Goal: Task Accomplishment & Management: Use online tool/utility

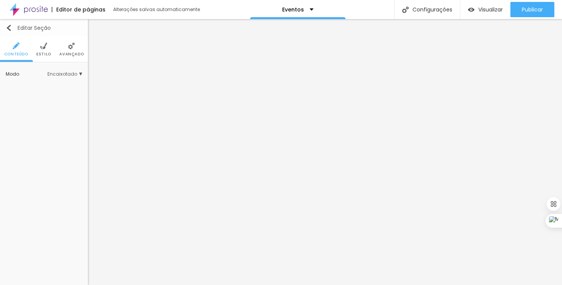
click at [10, 28] on img "button" at bounding box center [9, 28] width 6 height 6
click at [9, 27] on img "button" at bounding box center [9, 28] width 6 height 6
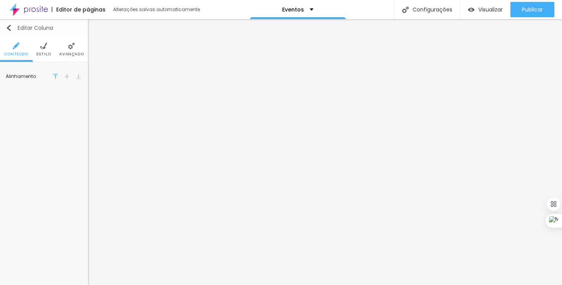
click at [11, 30] on img "button" at bounding box center [9, 28] width 6 height 6
click at [10, 27] on img "button" at bounding box center [9, 28] width 6 height 6
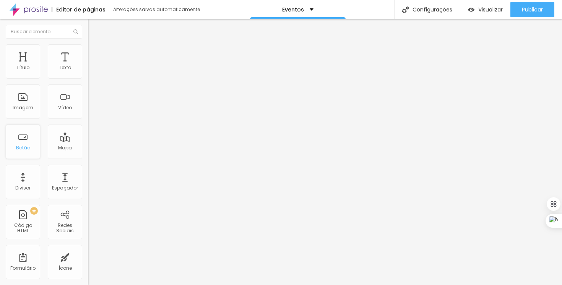
click at [24, 146] on div "Botão" at bounding box center [23, 147] width 14 height 5
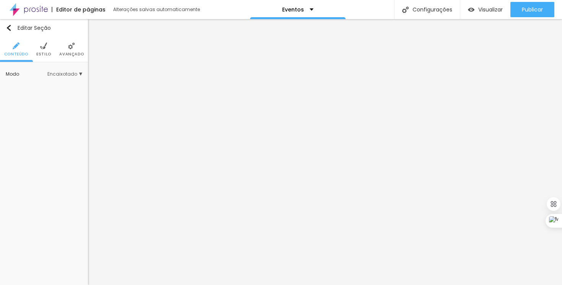
click at [40, 50] on li "Estilo" at bounding box center [43, 49] width 15 height 25
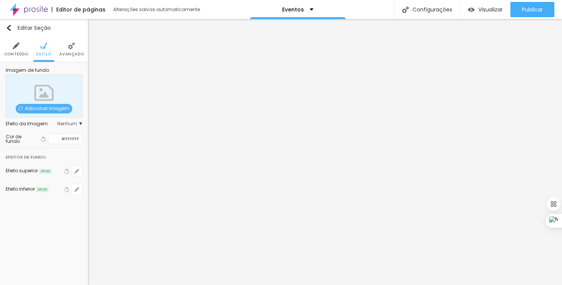
click at [19, 46] on img at bounding box center [16, 45] width 7 height 7
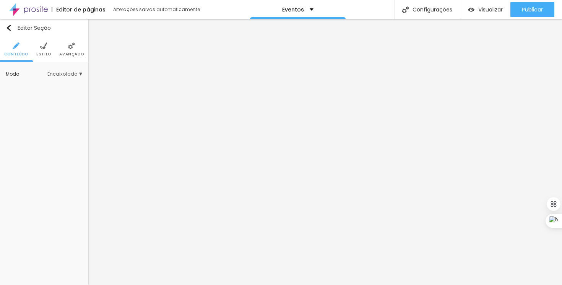
click at [79, 75] on span "Encaixotado" at bounding box center [64, 74] width 35 height 5
click at [58, 94] on span "Completo" at bounding box center [55, 95] width 52 height 5
click at [57, 87] on span "Encaixotado" at bounding box center [55, 85] width 52 height 5
click at [75, 53] on span "Avançado" at bounding box center [71, 54] width 24 height 4
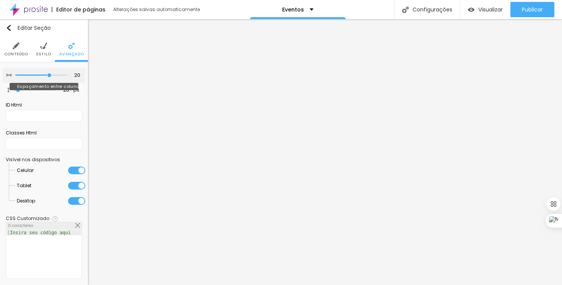
type input "10"
click at [31, 74] on input "range" at bounding box center [41, 75] width 52 height 4
type input "10"
type input "20"
click at [44, 73] on input "range" at bounding box center [41, 75] width 52 height 4
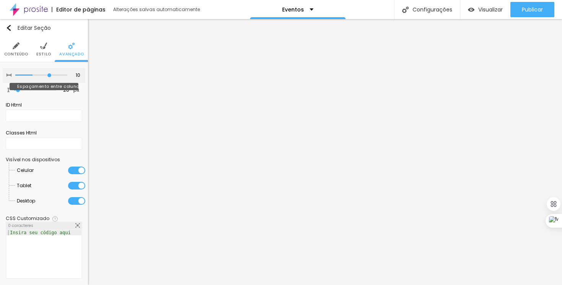
type input "20"
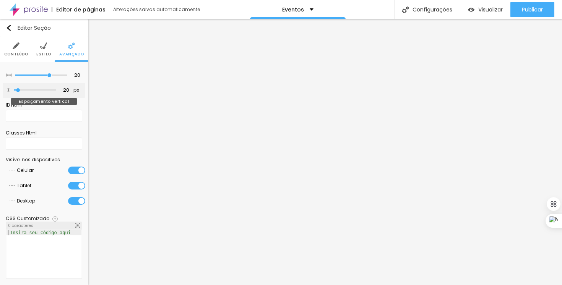
type input "173"
click at [27, 91] on input "range" at bounding box center [34, 90] width 49 height 6
type input "0"
click at [16, 90] on input "range" at bounding box center [34, 90] width 49 height 6
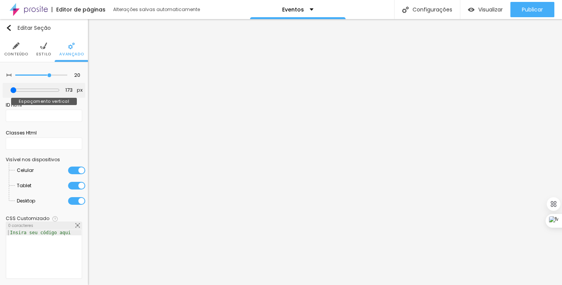
type input "0"
click at [14, 90] on input "range" at bounding box center [35, 90] width 42 height 4
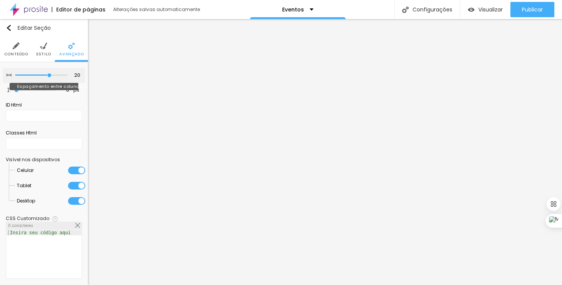
type input "15"
type input "10"
type input "5"
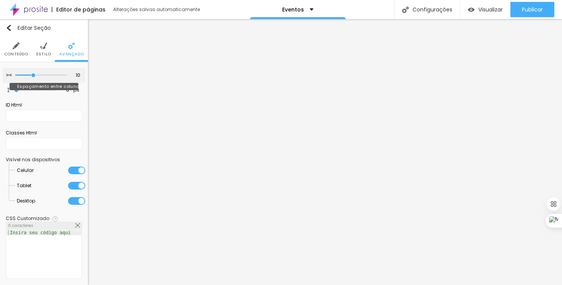
type input "5"
type input "0"
type input "5"
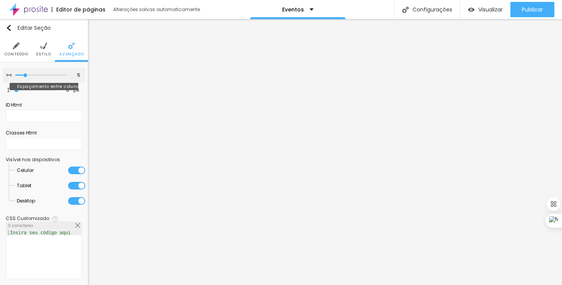
type input "10"
type input "15"
type input "20"
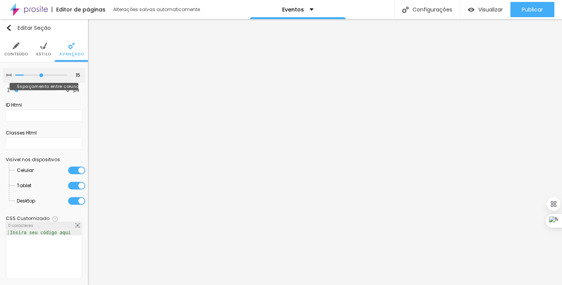
type input "20"
type input "25"
type input "30"
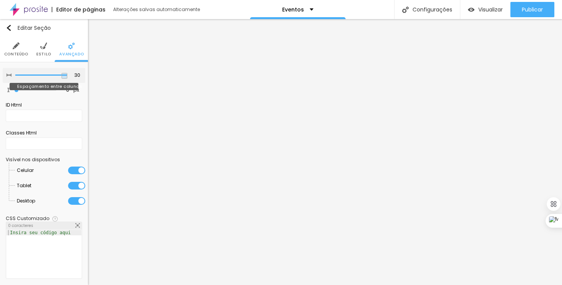
type input "25"
type input "20"
type input "15"
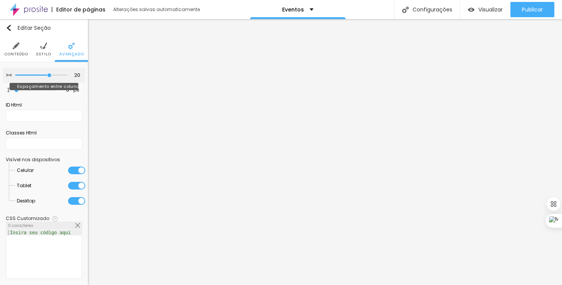
type input "15"
type input "10"
type input "5"
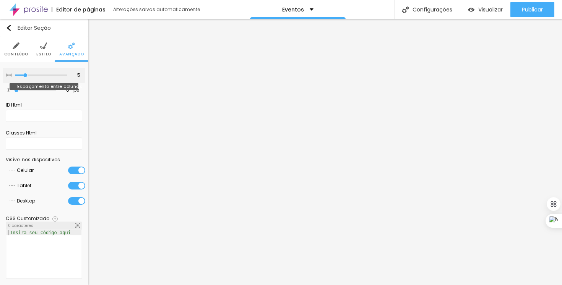
type input "0"
type input "5"
type input "10"
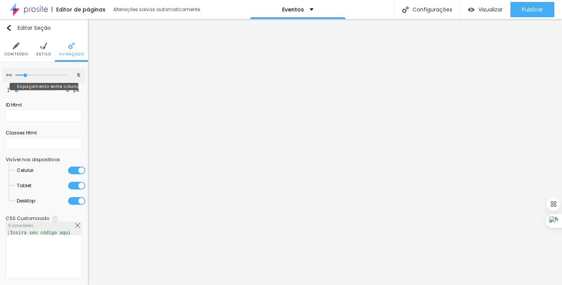
type input "10"
drag, startPoint x: 46, startPoint y: 76, endPoint x: 31, endPoint y: 76, distance: 15.3
type input "10"
click at [31, 76] on input "range" at bounding box center [41, 75] width 52 height 4
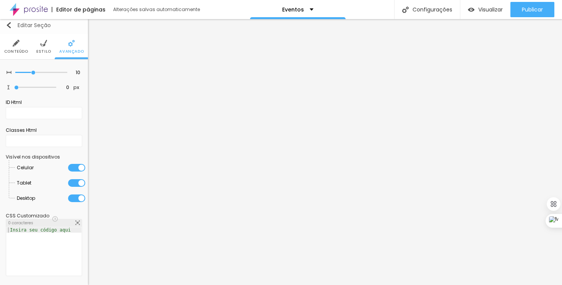
click at [11, 27] on img "button" at bounding box center [9, 25] width 6 height 6
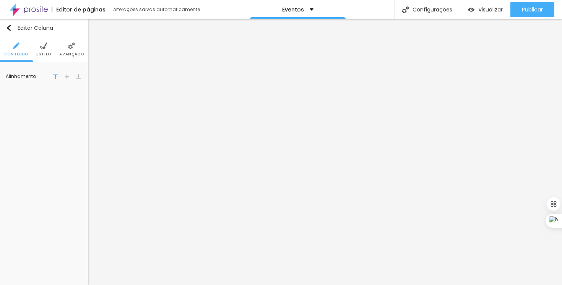
scroll to position [0, 0]
click at [10, 27] on img "button" at bounding box center [9, 28] width 6 height 6
click at [37, 51] on li "Estilo" at bounding box center [43, 49] width 15 height 25
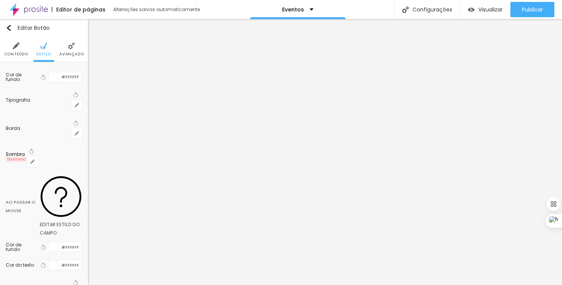
click at [69, 51] on li "Avançado" at bounding box center [71, 49] width 24 height 25
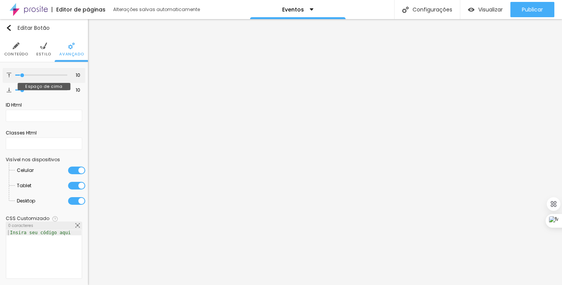
type input "18"
type input "22"
type input "25"
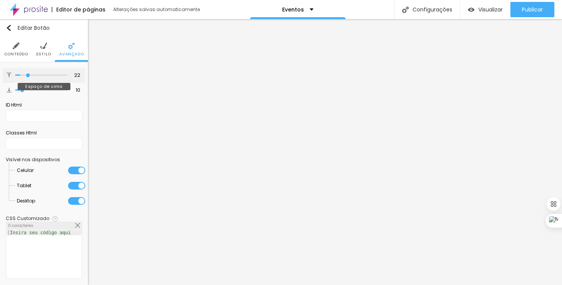
type input "25"
type input "32"
type input "36"
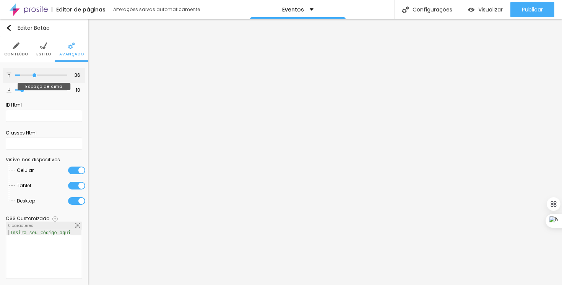
type input "39"
type input "43"
type input "47"
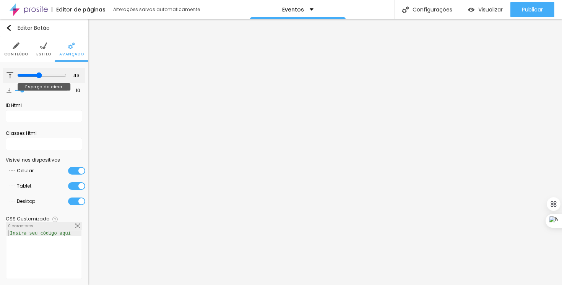
type input "47"
type input "56"
type input "58"
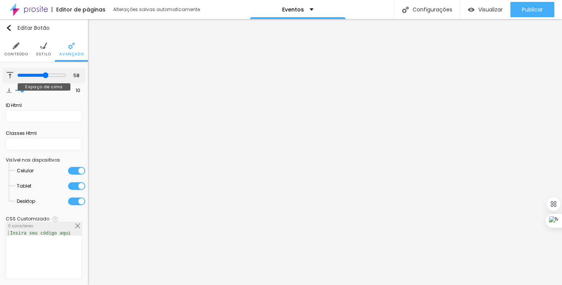
type input "59"
type input "60"
type input "62"
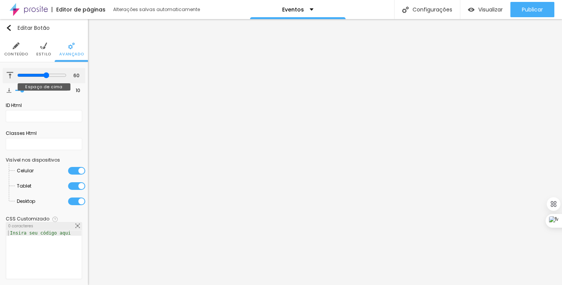
type input "62"
type input "63"
type input "64"
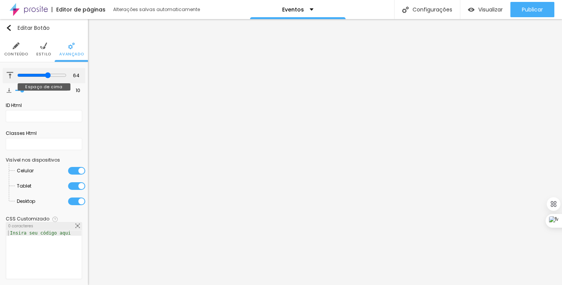
type input "66"
type input "67"
type input "68"
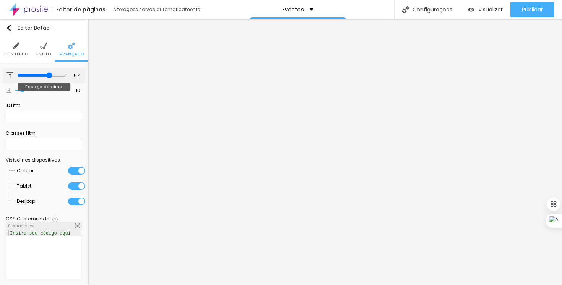
type input "68"
type input "67"
type input "66"
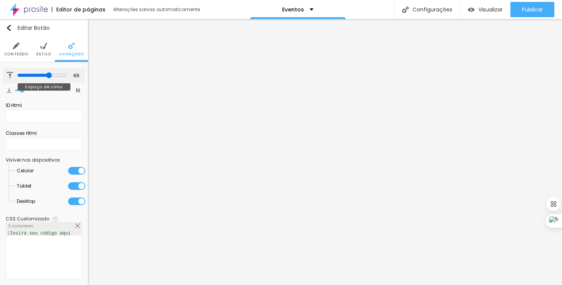
type input "63"
type input "59"
type input "54"
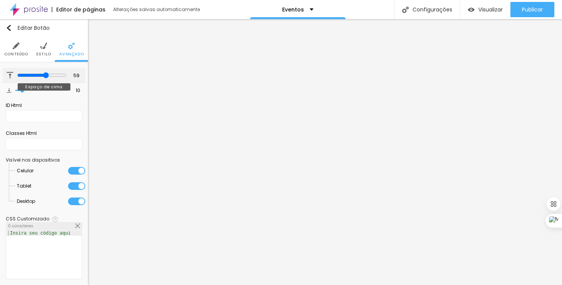
type input "54"
type input "50"
type input "45"
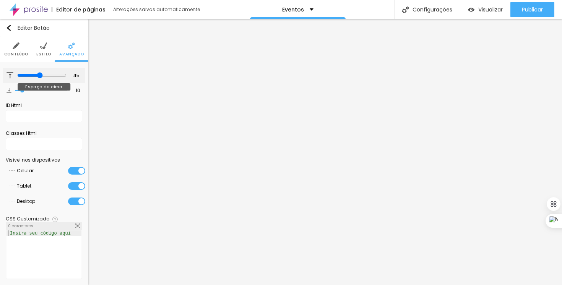
type input "41"
type input "37"
type input "33"
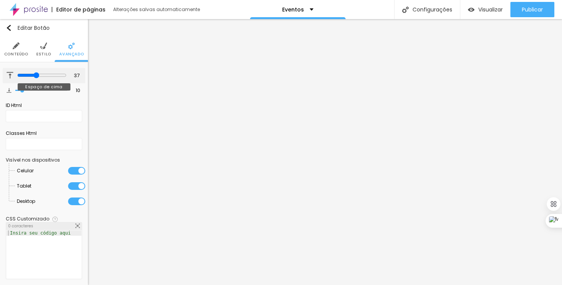
type input "33"
type input "29"
type input "25"
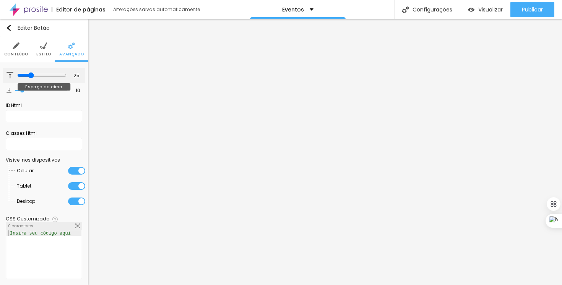
type input "19"
type input "16"
type input "13"
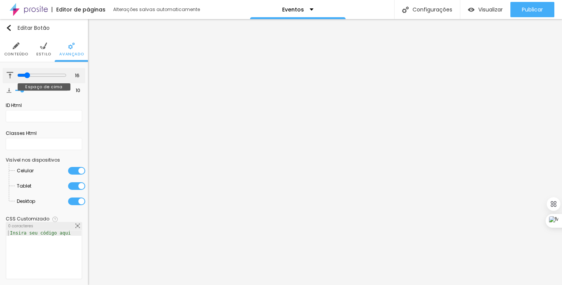
type input "13"
type input "11"
type input "7"
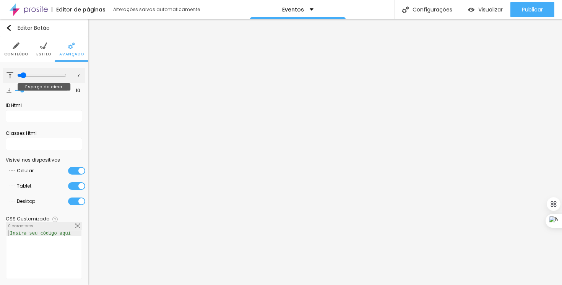
type input "6"
type input "4"
type input "3"
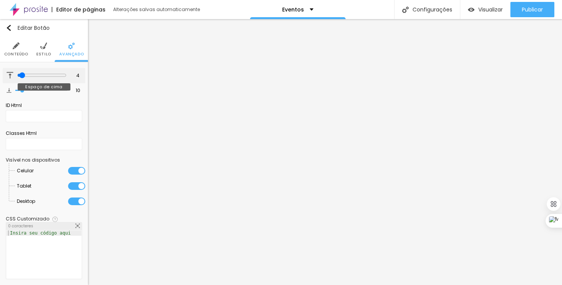
type input "3"
type input "2"
type input "1"
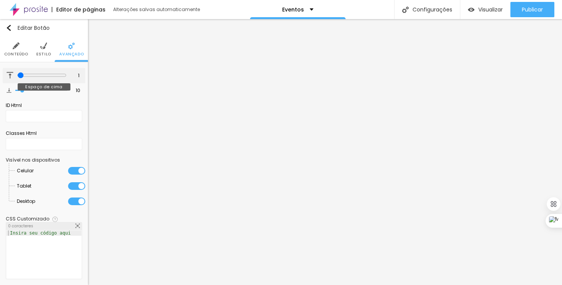
type input "0"
drag, startPoint x: 23, startPoint y: 76, endPoint x: 15, endPoint y: 76, distance: 7.7
type input "0"
click at [15, 76] on input "range" at bounding box center [41, 75] width 52 height 4
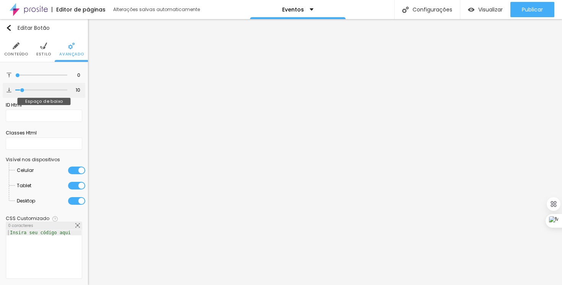
type input "7"
type input "1"
type input "0"
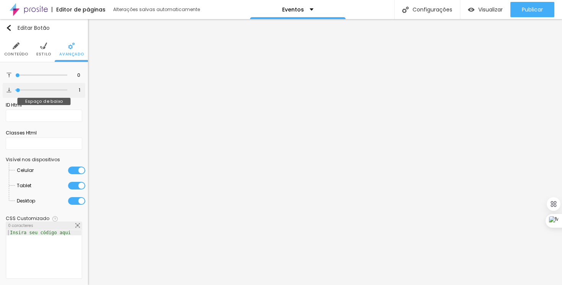
type input "0"
type input "1"
type input "14"
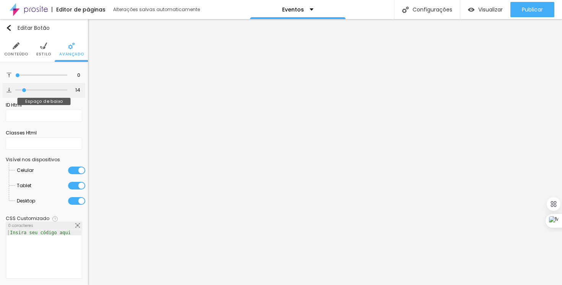
type input "19"
type input "24"
type input "28"
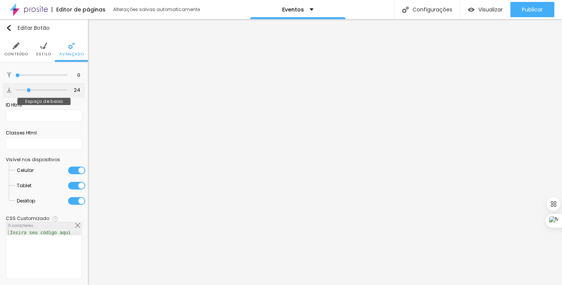
type input "28"
type input "32"
type input "35"
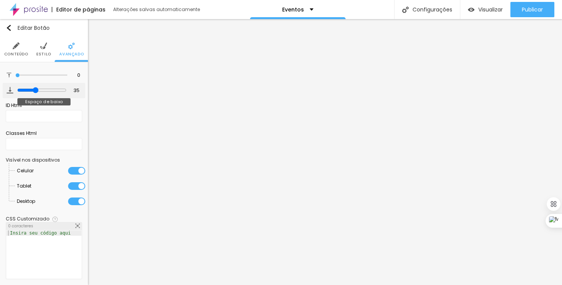
type input "40"
type input "41"
type input "42"
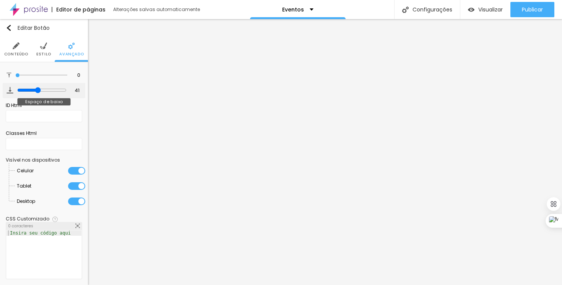
type input "42"
type input "43"
type input "44"
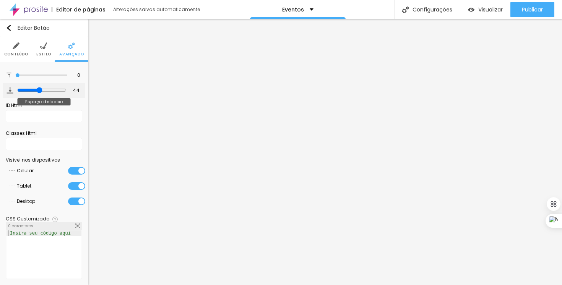
type input "45"
type input "46"
type input "48"
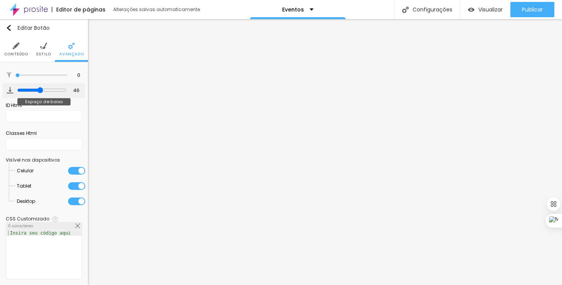
type input "48"
type input "49"
type input "54"
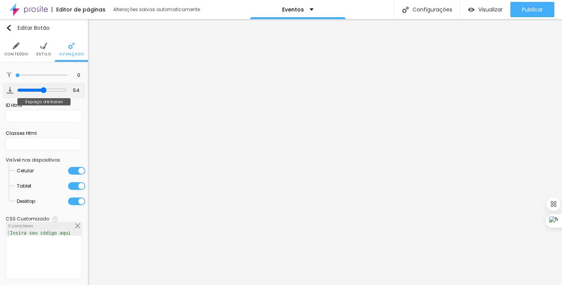
type input "56"
type input "59"
type input "63"
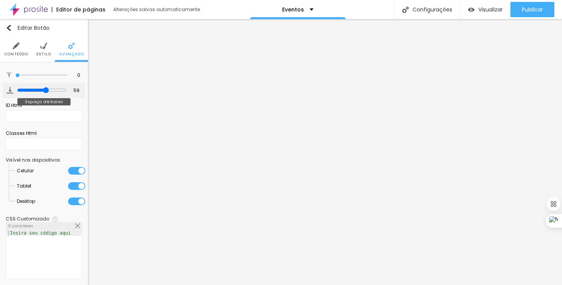
type input "63"
type input "66"
type input "69"
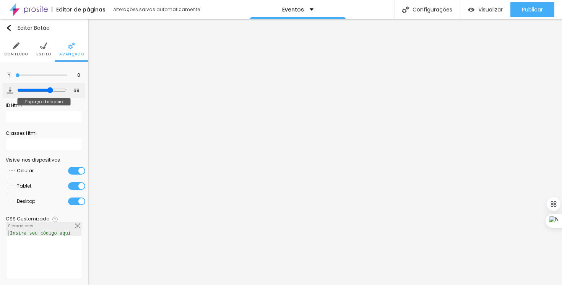
type input "72"
type input "75"
type input "77"
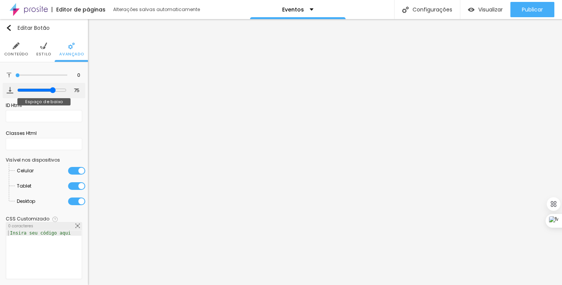
type input "77"
type input "79"
type input "81"
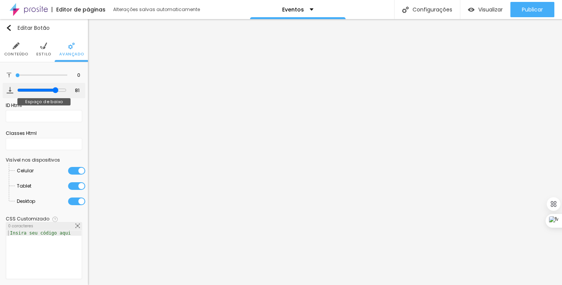
type input "83"
type input "85"
type input "87"
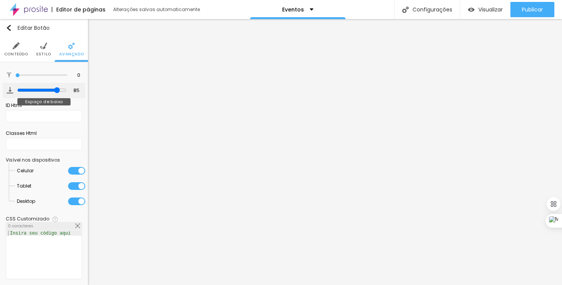
type input "87"
type input "88"
type input "90"
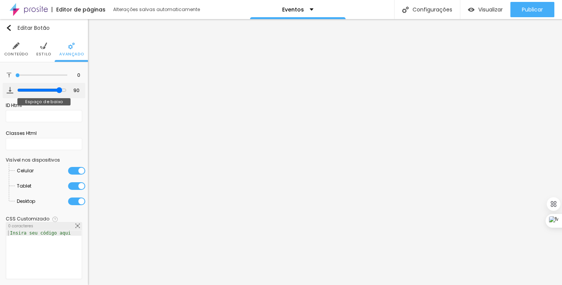
type input "91"
drag, startPoint x: 21, startPoint y: 88, endPoint x: 5, endPoint y: 91, distance: 16.0
click at [15, 91] on input "range" at bounding box center [41, 90] width 52 height 4
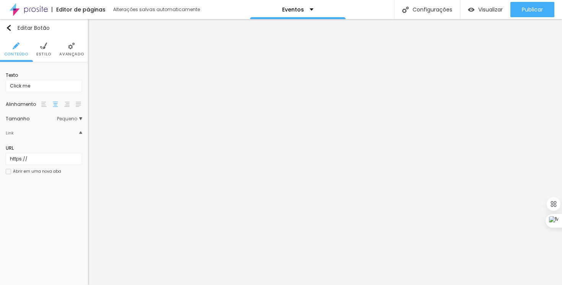
click at [68, 52] on span "Avançado" at bounding box center [71, 54] width 24 height 4
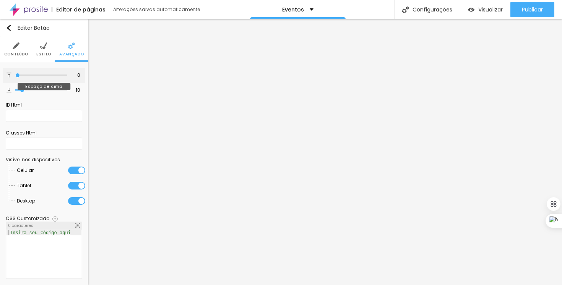
drag, startPoint x: 21, startPoint y: 75, endPoint x: 1, endPoint y: 77, distance: 20.4
click at [15, 77] on input "range" at bounding box center [41, 75] width 52 height 4
drag, startPoint x: 21, startPoint y: 89, endPoint x: 0, endPoint y: 92, distance: 20.9
click at [15, 92] on input "range" at bounding box center [41, 90] width 52 height 4
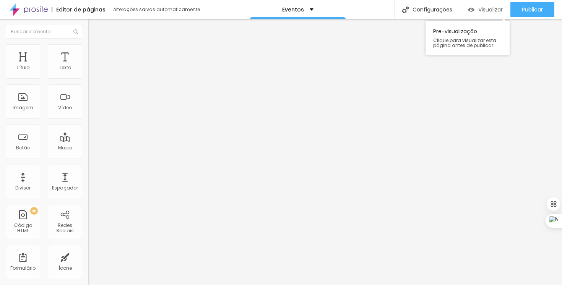
click at [483, 11] on span "Visualizar" at bounding box center [490, 9] width 24 height 6
click at [94, 28] on img "button" at bounding box center [97, 28] width 6 height 6
click at [24, 150] on div "Botão" at bounding box center [23, 147] width 14 height 5
click at [94, 25] on img "button" at bounding box center [97, 28] width 6 height 6
click at [88, 46] on img at bounding box center [91, 47] width 7 height 7
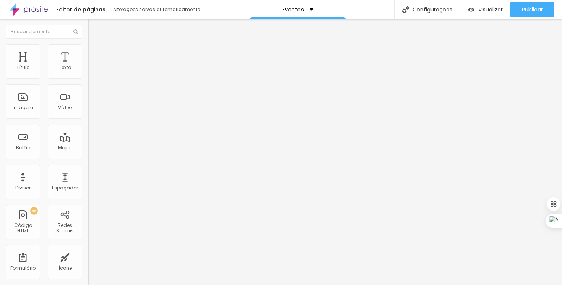
click at [88, 72] on input "Click me" at bounding box center [134, 68] width 92 height 8
type input "Contato"
click at [88, 157] on input "https://" at bounding box center [134, 154] width 92 height 8
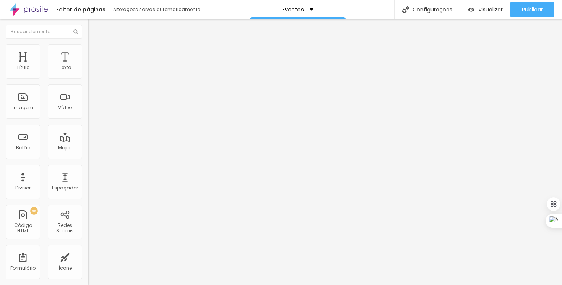
click at [88, 157] on input "https://" at bounding box center [134, 154] width 92 height 8
paste input "flavioliveira.alboompro.com/contato-2"
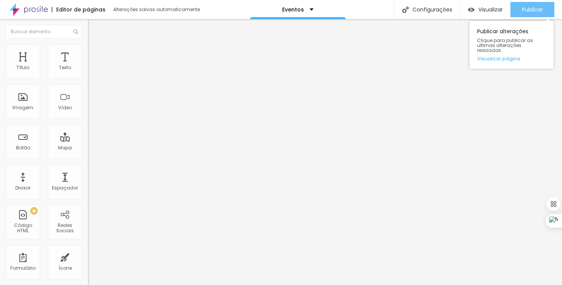
type input "https://flavioliveira.alboompro.com/contato-2"
click at [532, 8] on span "Publicar" at bounding box center [532, 9] width 21 height 6
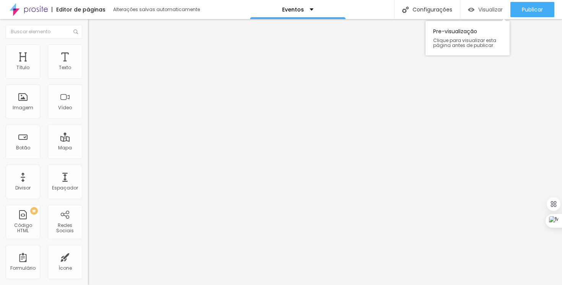
click at [488, 9] on span "Visualizar" at bounding box center [490, 9] width 24 height 6
click at [94, 29] on div "Editar Botão" at bounding box center [116, 28] width 44 height 6
click at [94, 30] on img "button" at bounding box center [97, 28] width 6 height 6
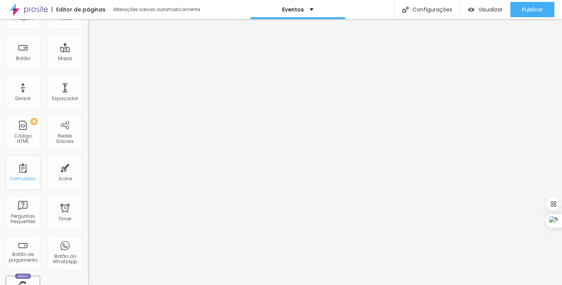
scroll to position [231, 0]
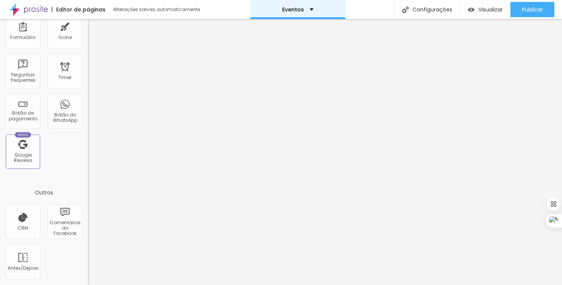
drag, startPoint x: 26, startPoint y: 223, endPoint x: 327, endPoint y: 7, distance: 371.1
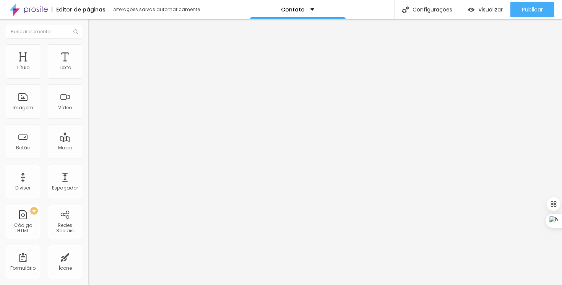
click at [94, 26] on div "Editar Formulário" at bounding box center [122, 28] width 57 height 6
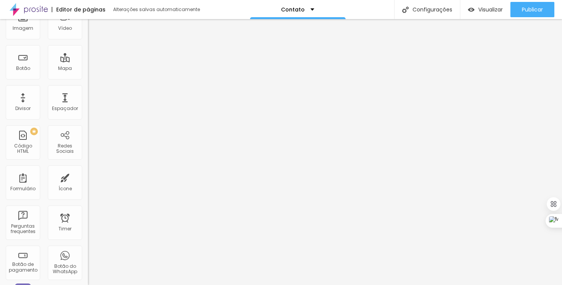
scroll to position [91, 0]
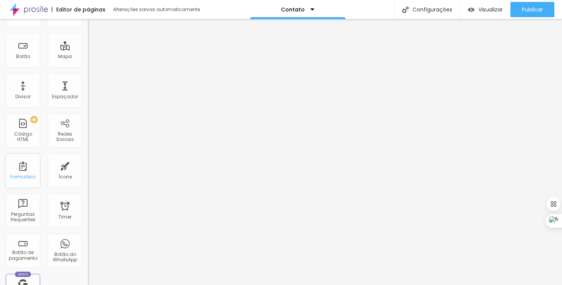
click at [22, 169] on div "Formulário" at bounding box center [23, 171] width 34 height 34
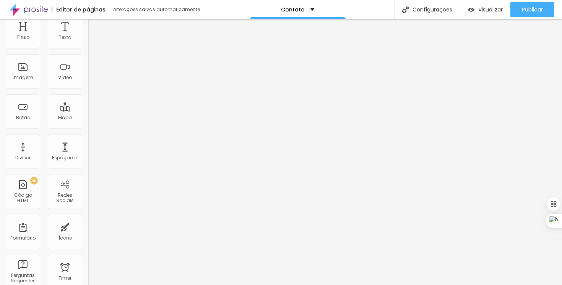
scroll to position [0, 0]
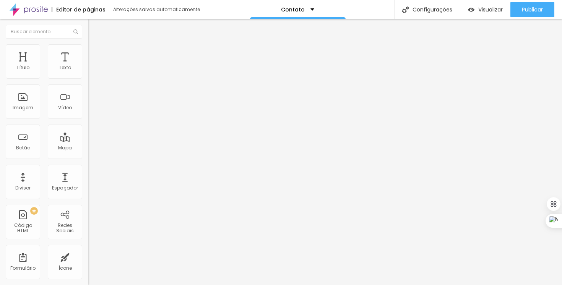
click at [88, 45] on img at bounding box center [91, 47] width 7 height 7
click at [88, 52] on img at bounding box center [91, 55] width 7 height 7
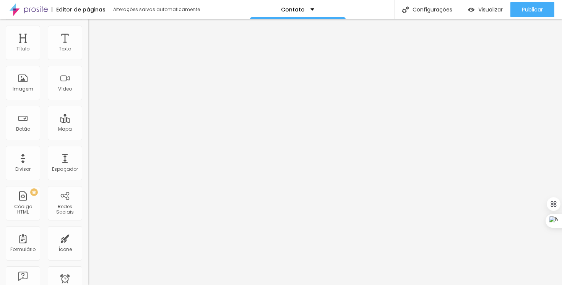
click at [88, 25] on img at bounding box center [91, 21] width 7 height 7
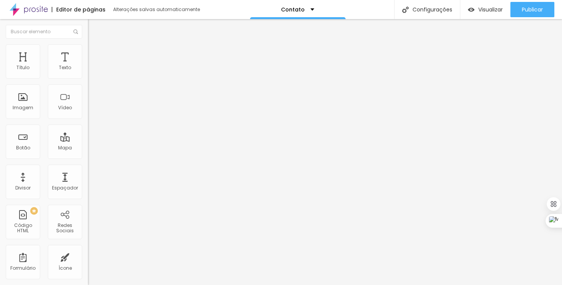
click at [88, 72] on input "Alboom [GEOGRAPHIC_DATA]" at bounding box center [134, 68] width 92 height 8
click at [88, 72] on input "[PERSON_NAME] Copolla Fotografia" at bounding box center [134, 68] width 92 height 8
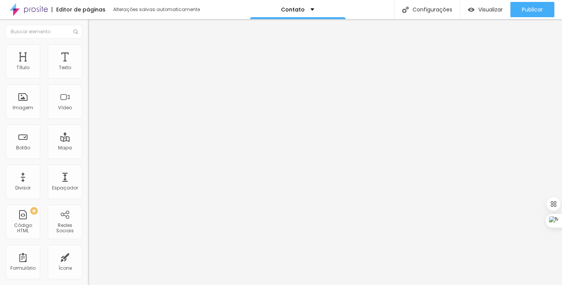
click at [88, 72] on input "[PERSON_NAME] Copolla Fotografia" at bounding box center [134, 68] width 92 height 8
type input "[STREET_ADDRESS]"
click at [99, 79] on div "Conectar" at bounding box center [113, 76] width 28 height 6
click at [94, 29] on img "button" at bounding box center [97, 28] width 6 height 6
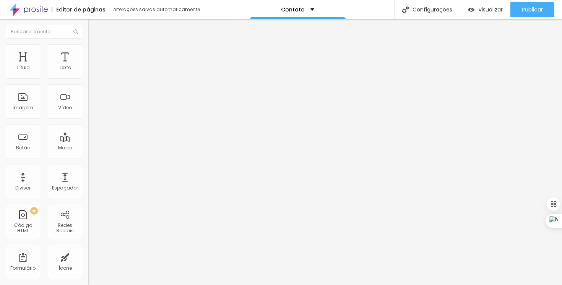
click at [88, 32] on button "Editar Coluna" at bounding box center [132, 28] width 88 height 18
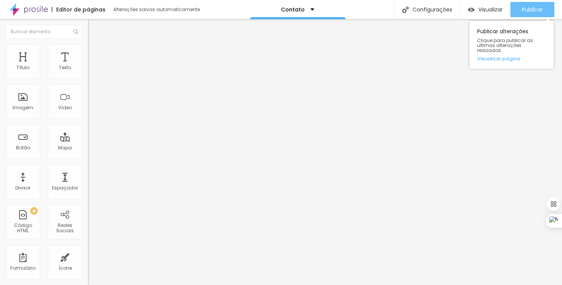
click at [520, 11] on button "Publicar" at bounding box center [532, 9] width 44 height 15
